Goal: Transaction & Acquisition: Book appointment/travel/reservation

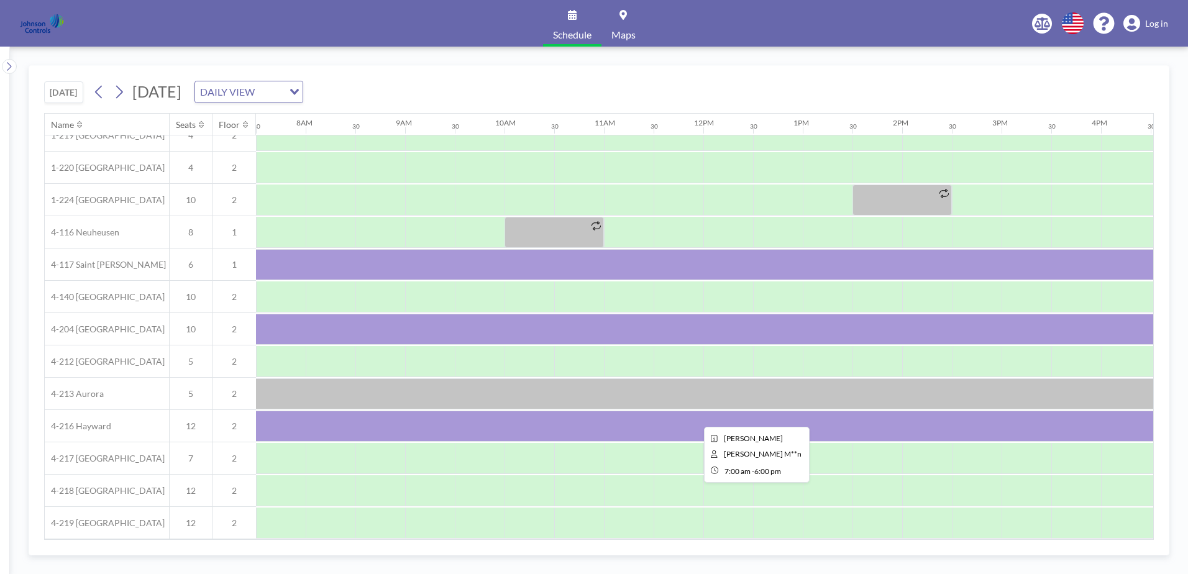
scroll to position [87, 746]
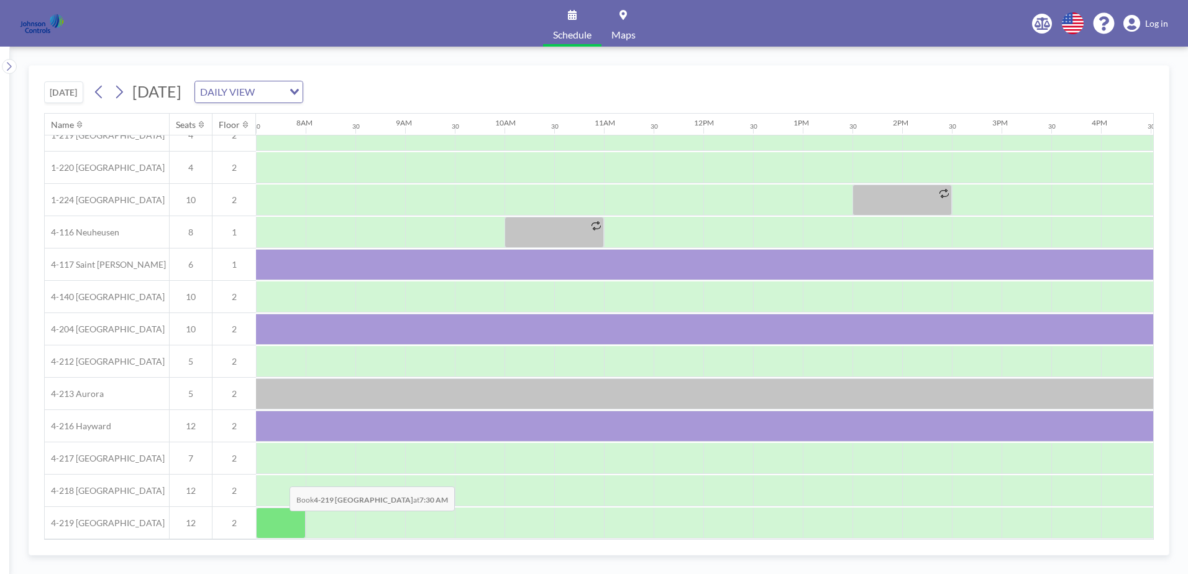
click at [280, 520] on div at bounding box center [281, 523] width 50 height 31
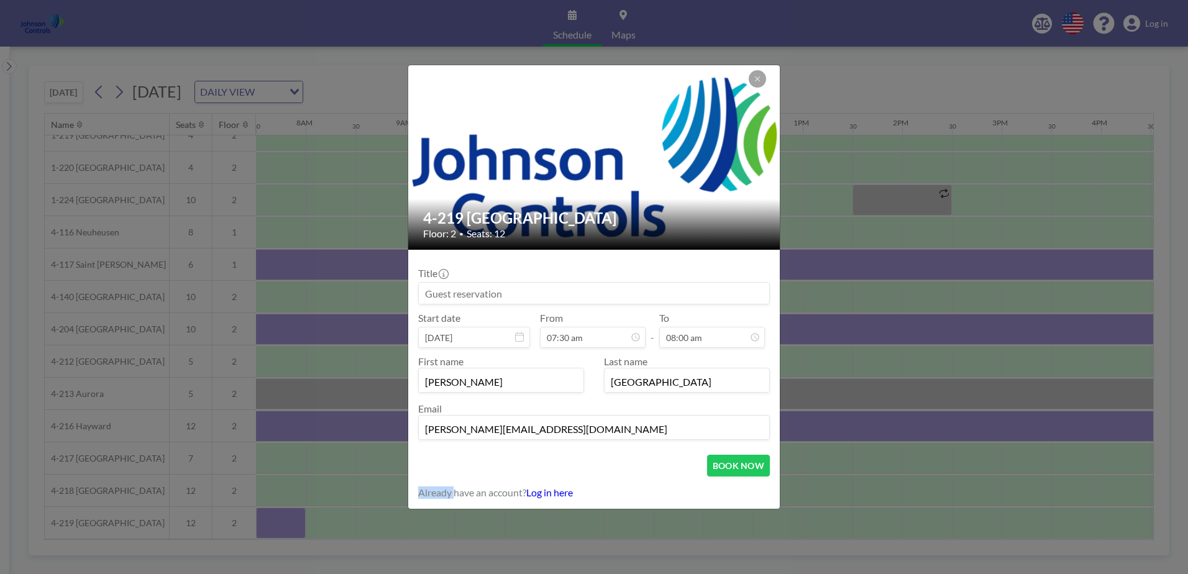
click at [280, 520] on div "4-219 [GEOGRAPHIC_DATA] Floor: 2 • Seats: 12 Title Start date [DATE] From 07:30…" at bounding box center [594, 287] width 1188 height 574
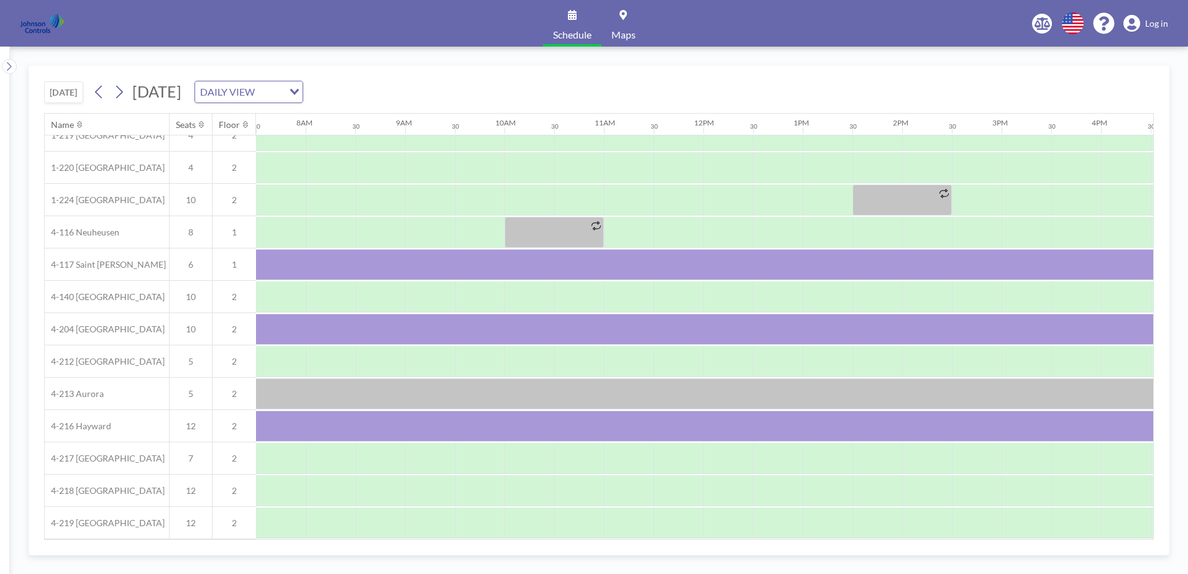
click at [280, 520] on div at bounding box center [281, 523] width 50 height 30
click at [354, 521] on div at bounding box center [331, 523] width 50 height 31
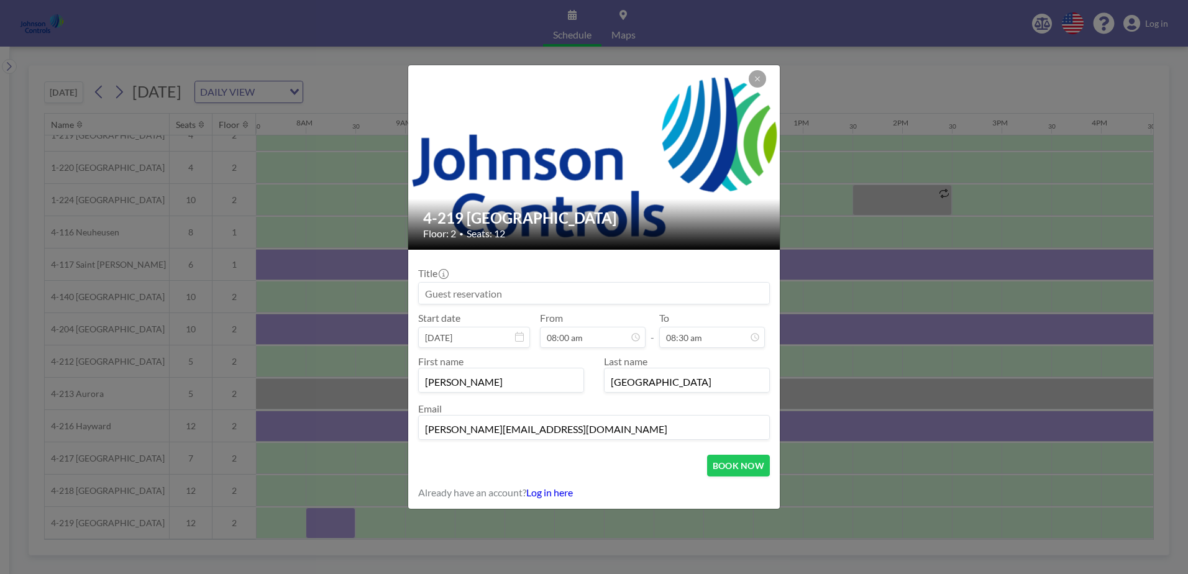
click at [427, 294] on input at bounding box center [594, 293] width 350 height 21
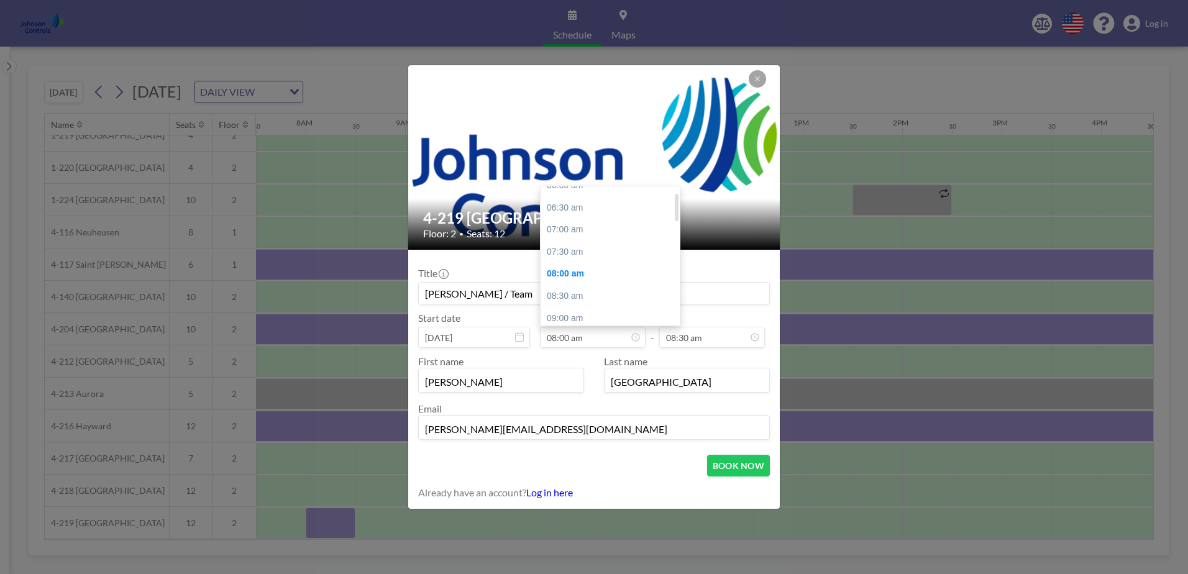
scroll to position [0, 0]
type input "[PERSON_NAME] / Team"
click at [565, 242] on div "07:00 am" at bounding box center [613, 242] width 145 height 22
type input "07:00 am"
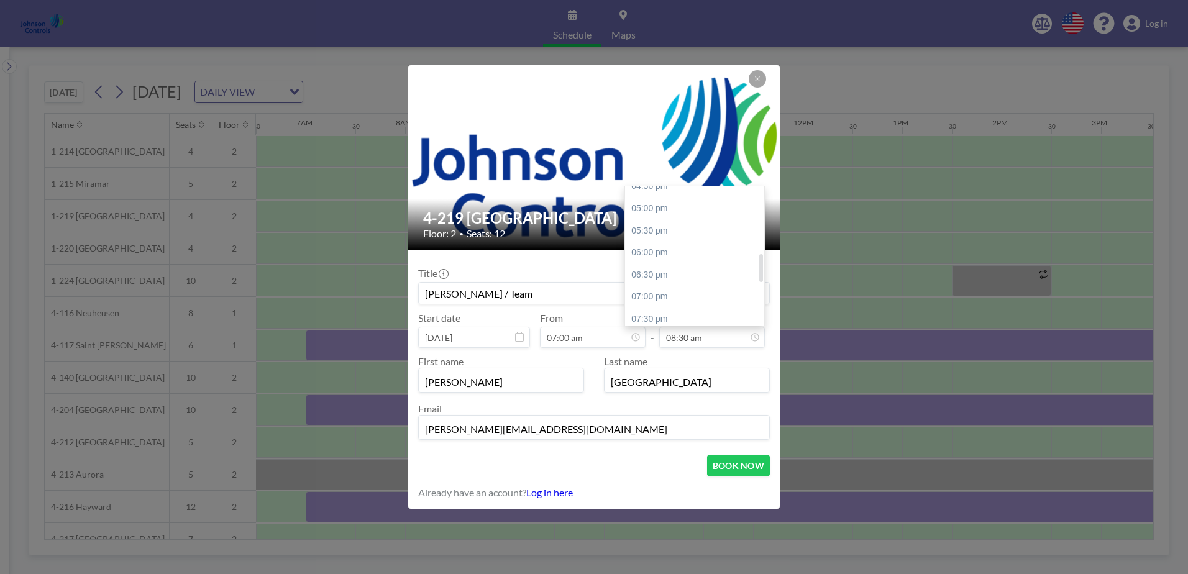
scroll to position [483, 0]
click at [642, 242] on div "06:00 pm" at bounding box center [697, 245] width 145 height 22
type input "06:00 pm"
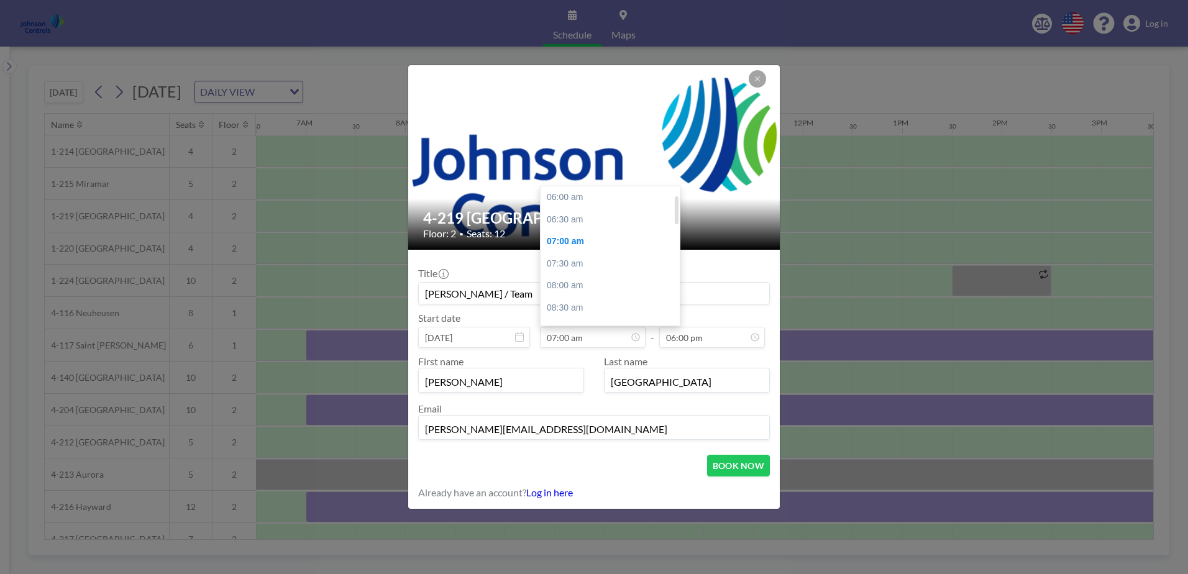
scroll to position [44, 0]
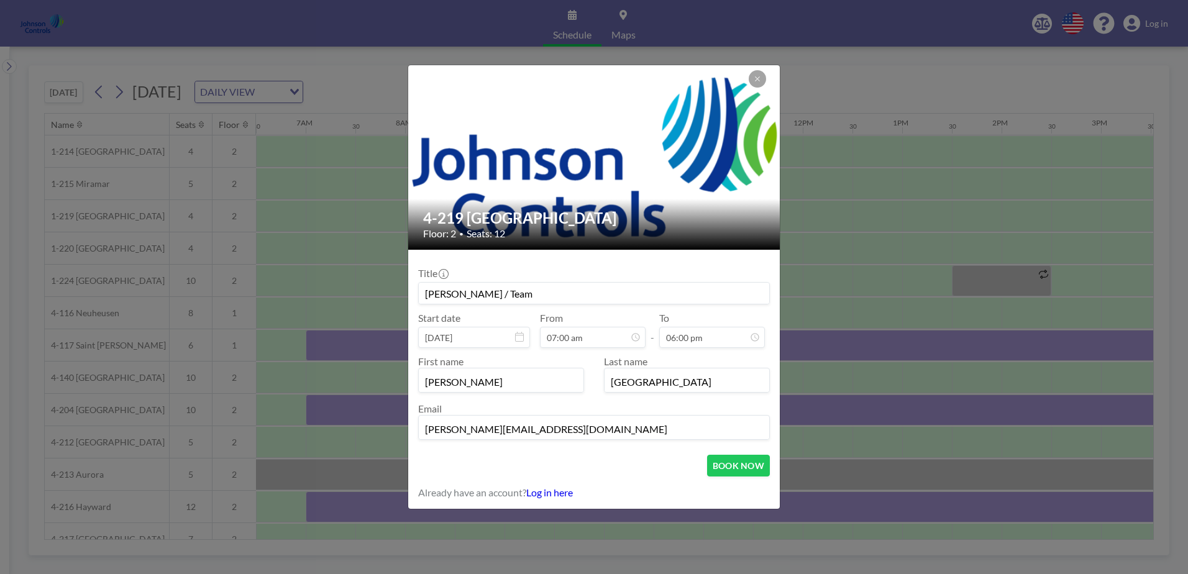
click at [535, 291] on input "[PERSON_NAME] / Team" at bounding box center [594, 293] width 350 height 21
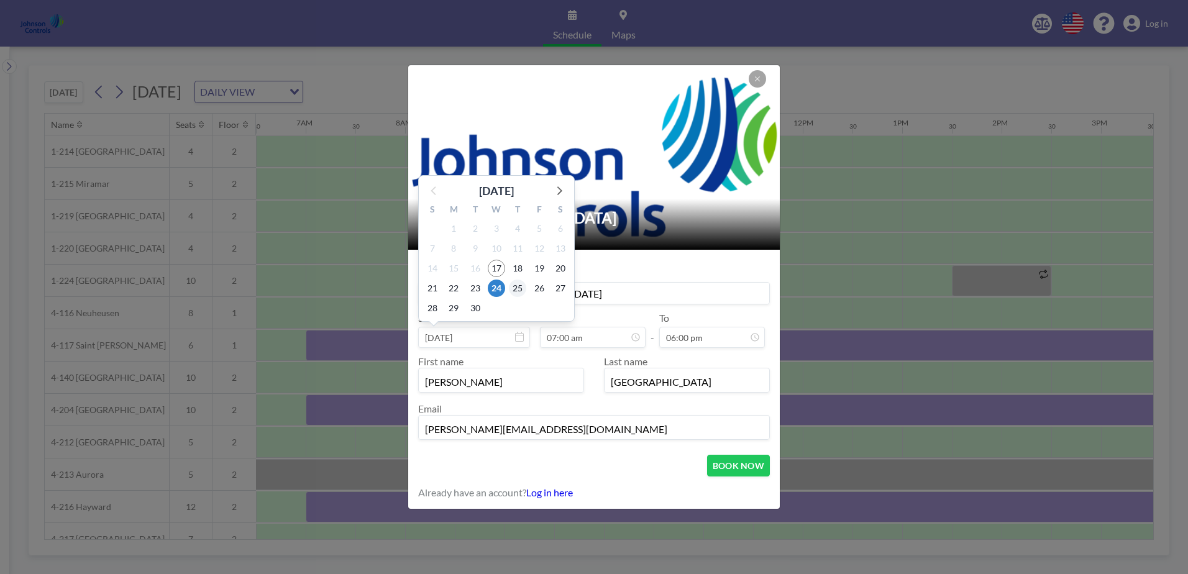
type input "[PERSON_NAME] / Team [DATE] -[DATE]"
click at [518, 290] on span "25" at bounding box center [517, 288] width 17 height 17
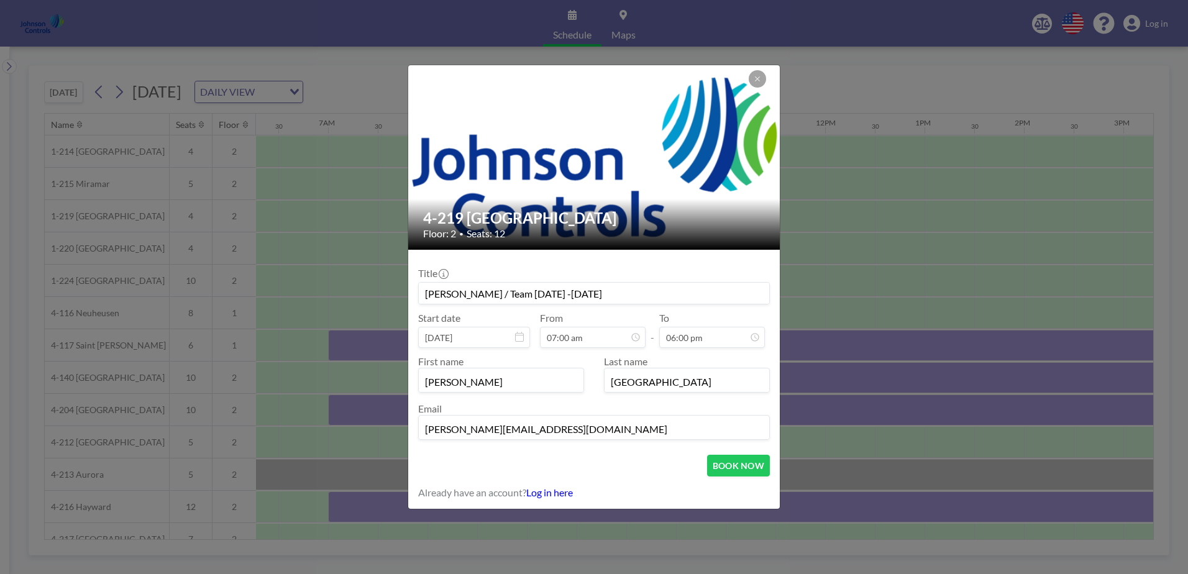
scroll to position [0, 646]
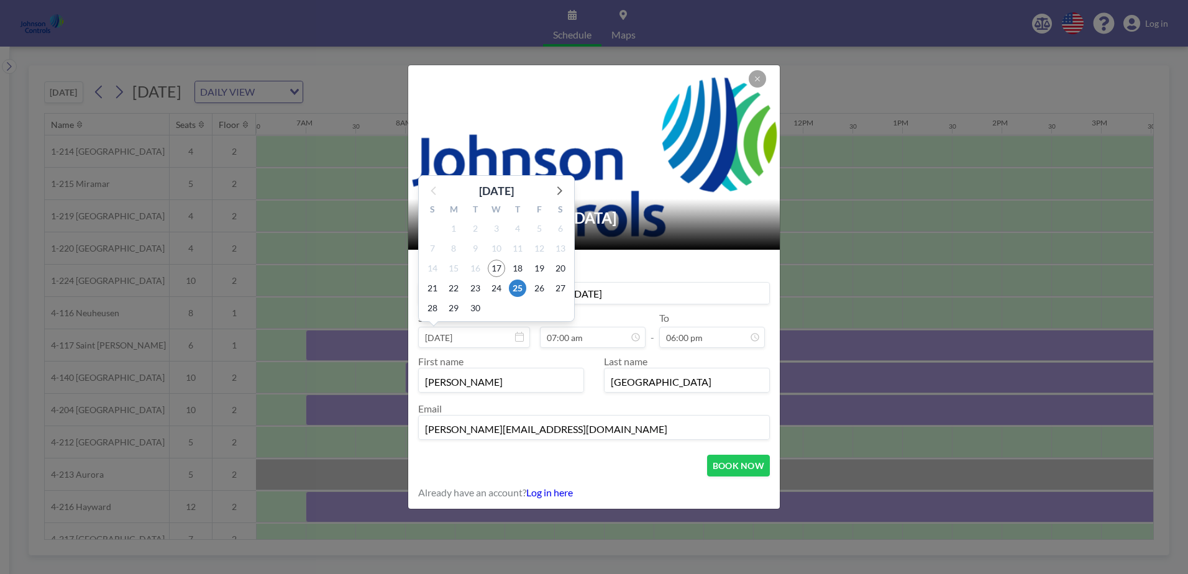
click at [520, 344] on input "[DATE]" at bounding box center [474, 337] width 112 height 21
click at [497, 288] on span "24" at bounding box center [496, 288] width 17 height 17
type input "[DATE]"
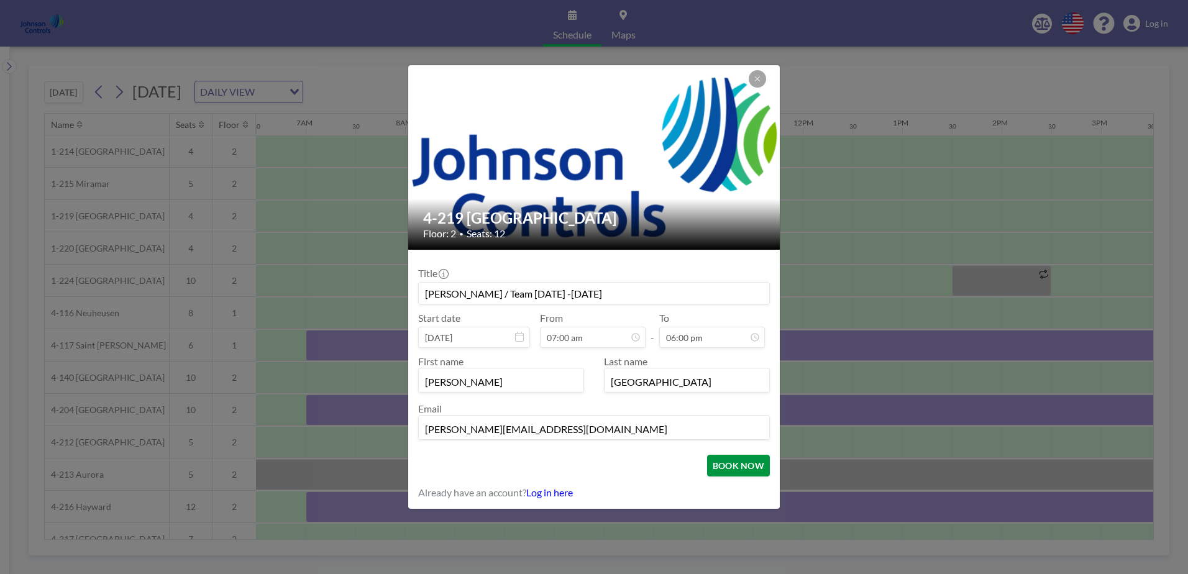
click at [733, 459] on button "BOOK NOW" at bounding box center [738, 466] width 63 height 22
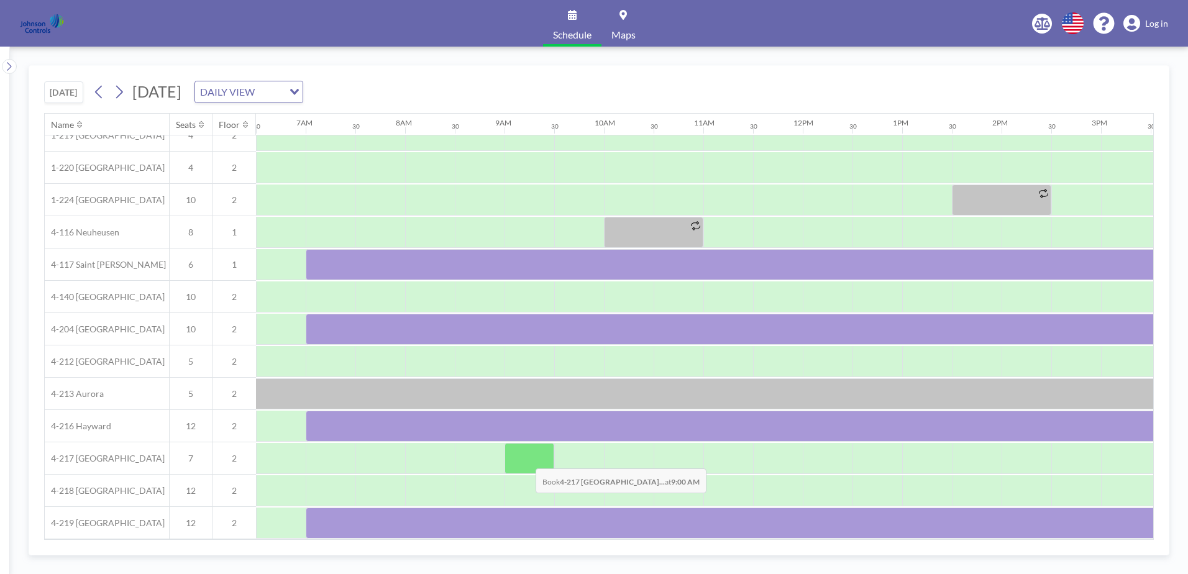
scroll to position [87, 646]
